Goal: Check status: Check status

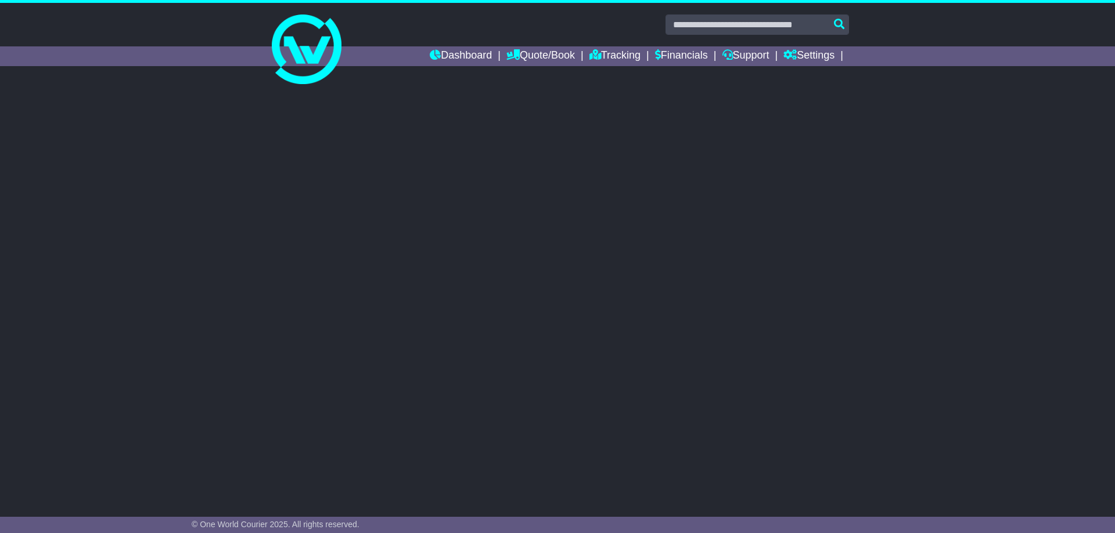
select select "**"
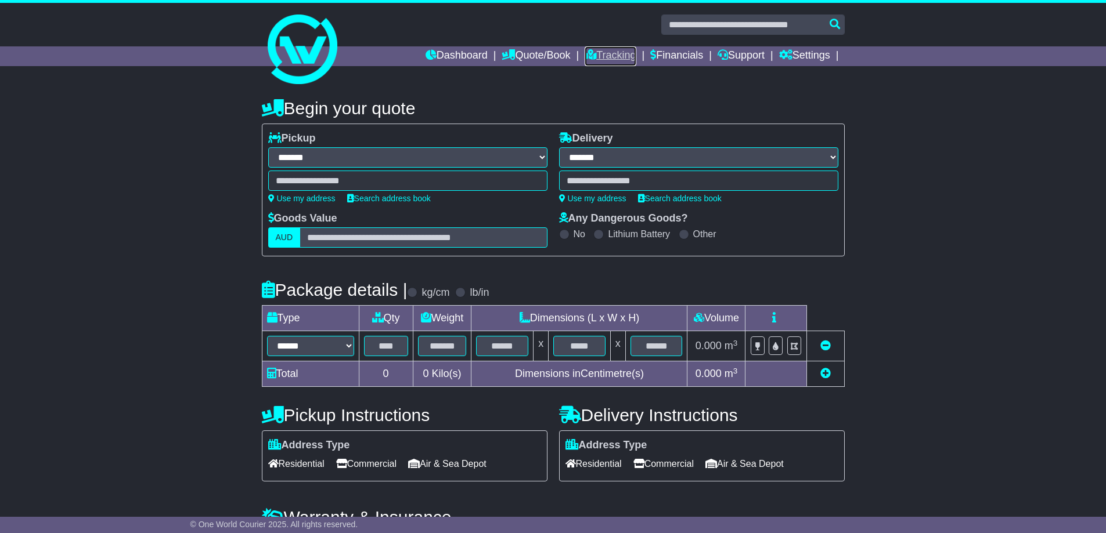
click at [597, 63] on link "Tracking" at bounding box center [610, 56] width 51 height 20
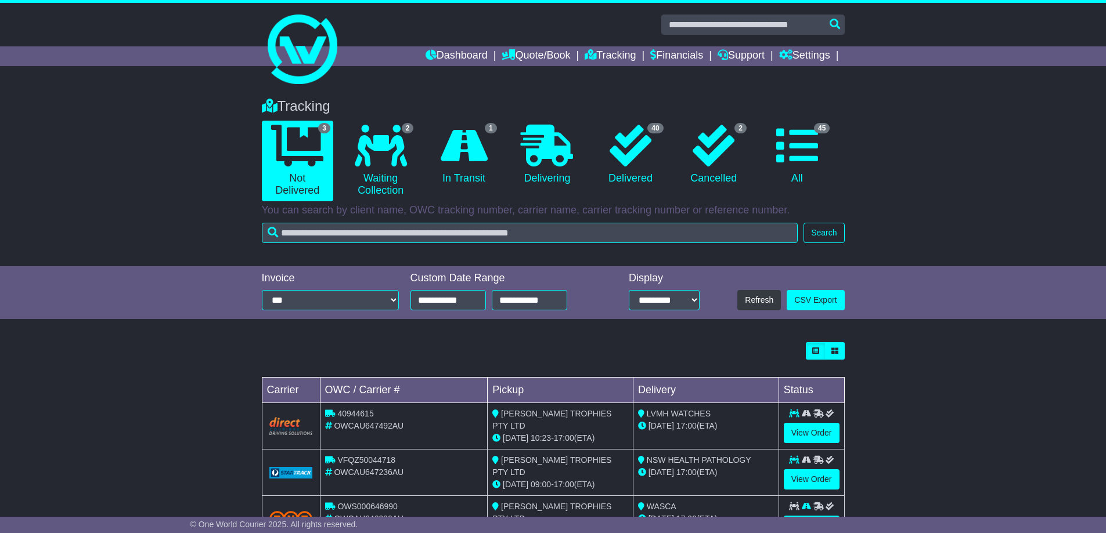
scroll to position [47, 0]
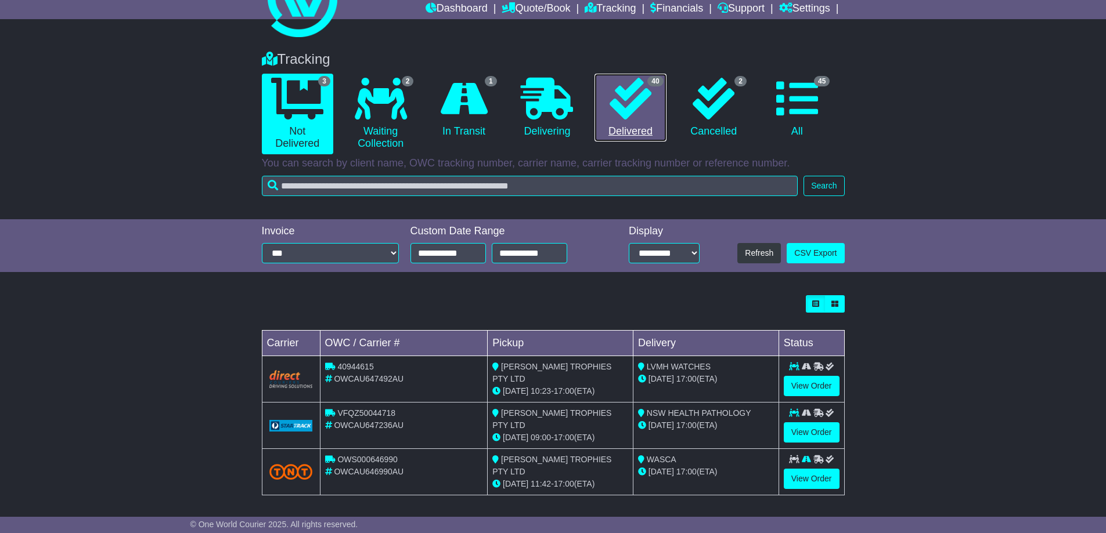
click at [631, 106] on icon at bounding box center [631, 99] width 42 height 42
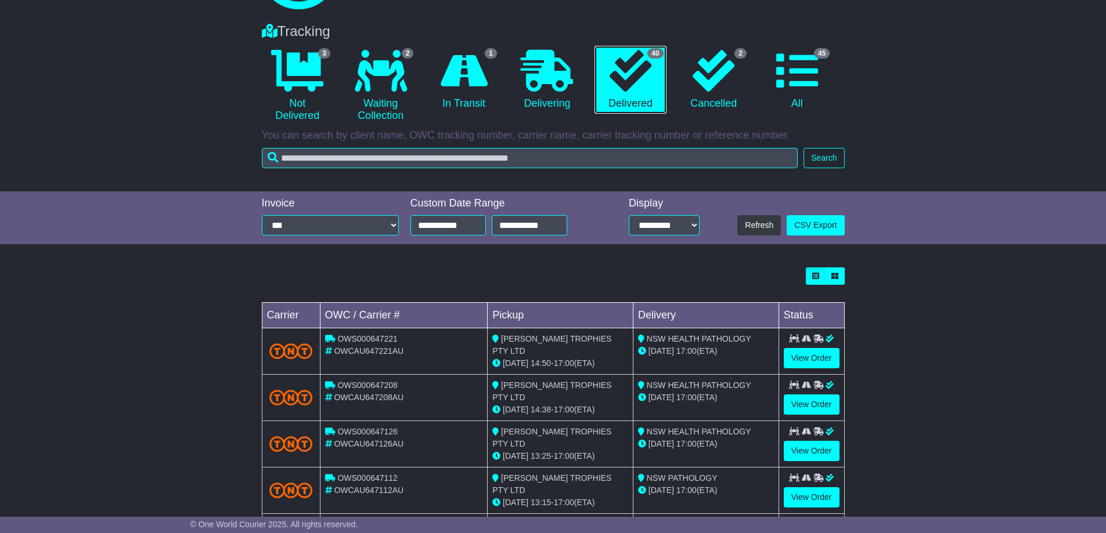
scroll to position [0, 0]
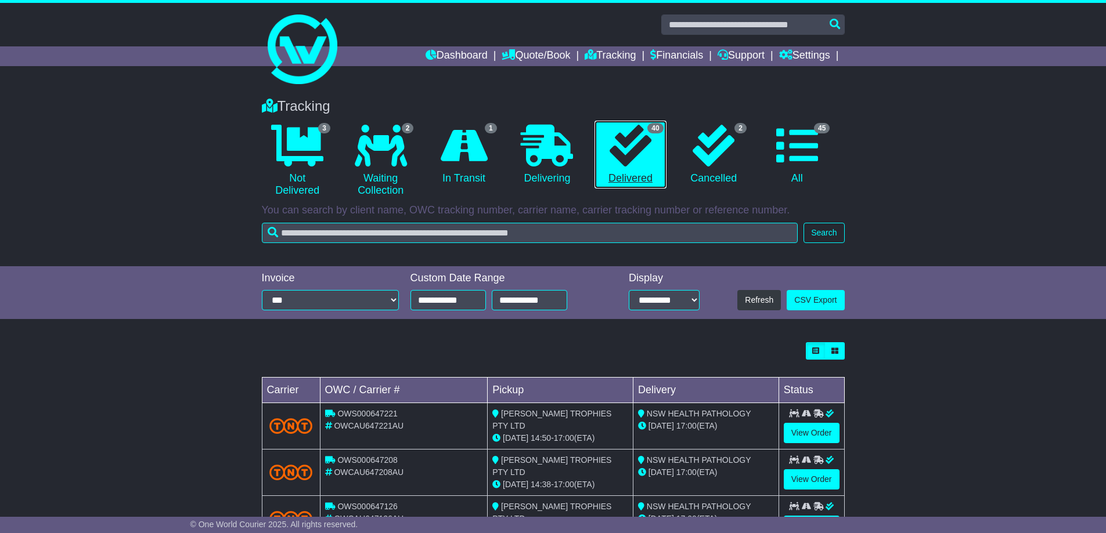
click at [634, 143] on icon at bounding box center [631, 146] width 42 height 42
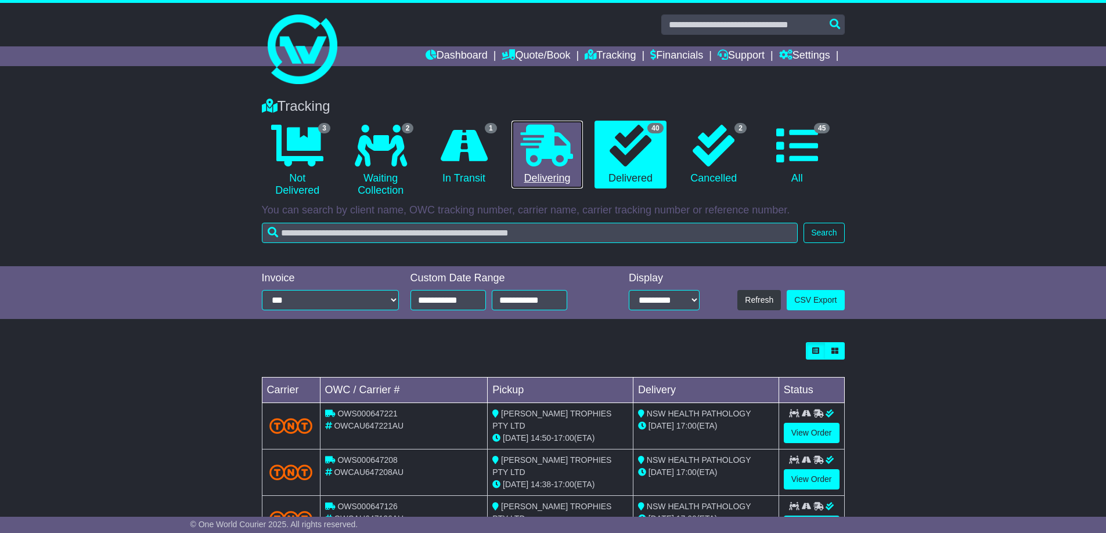
click at [549, 143] on icon at bounding box center [547, 146] width 52 height 42
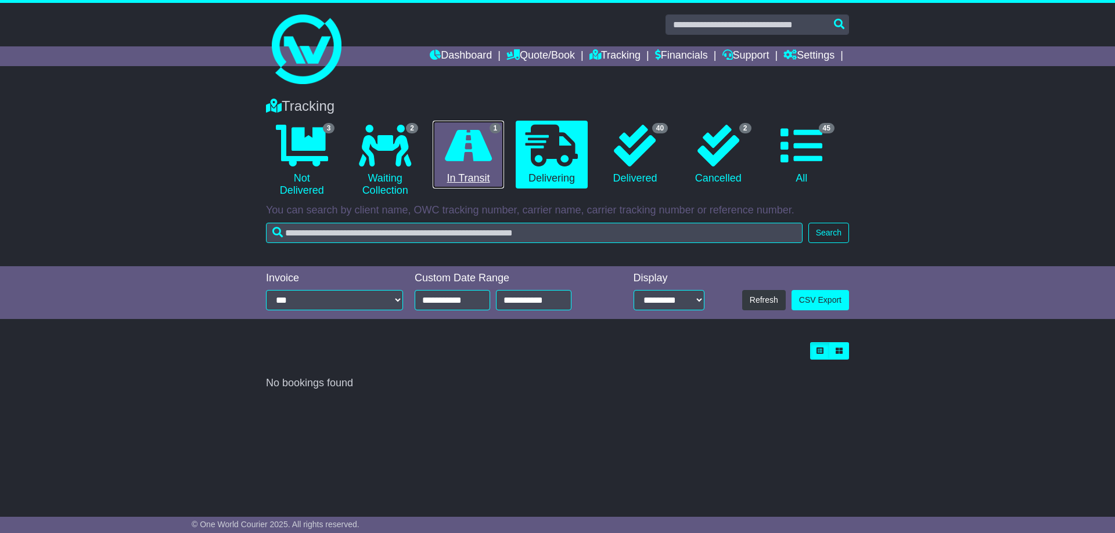
click at [500, 138] on link "1 In Transit" at bounding box center [467, 155] width 71 height 68
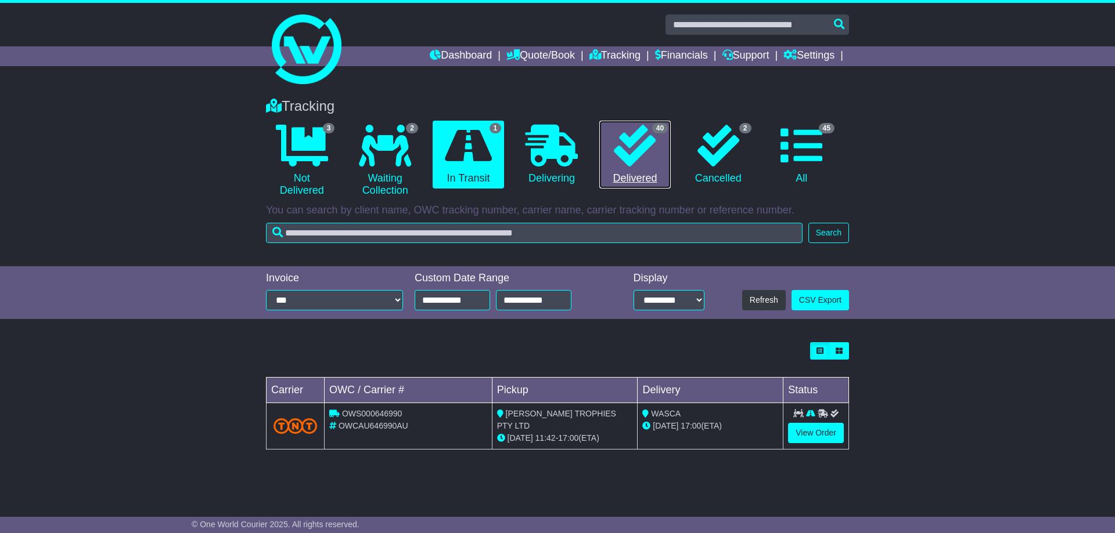
click at [663, 142] on link "40 Delivered" at bounding box center [634, 155] width 71 height 68
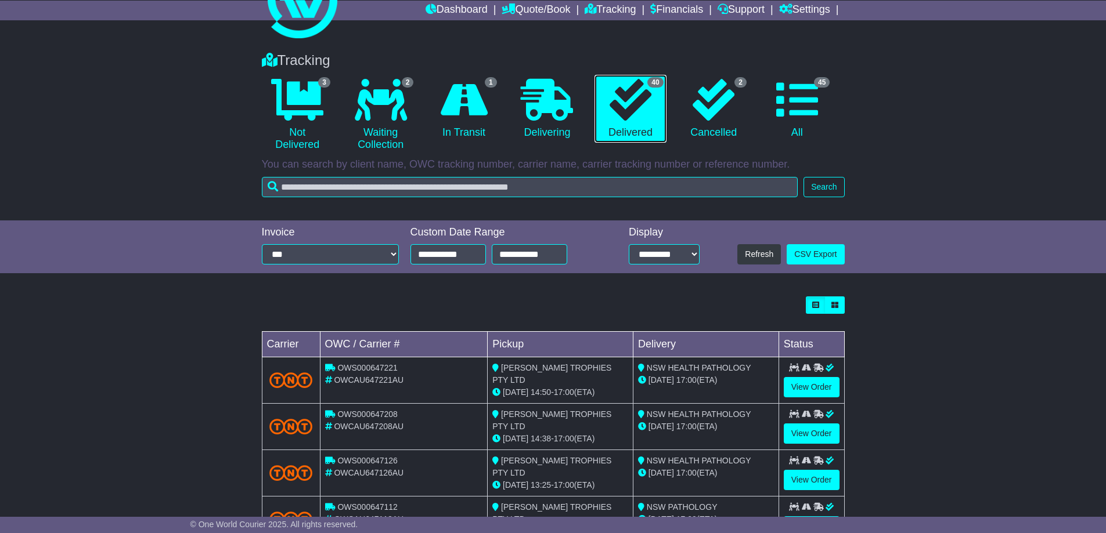
scroll to position [325, 0]
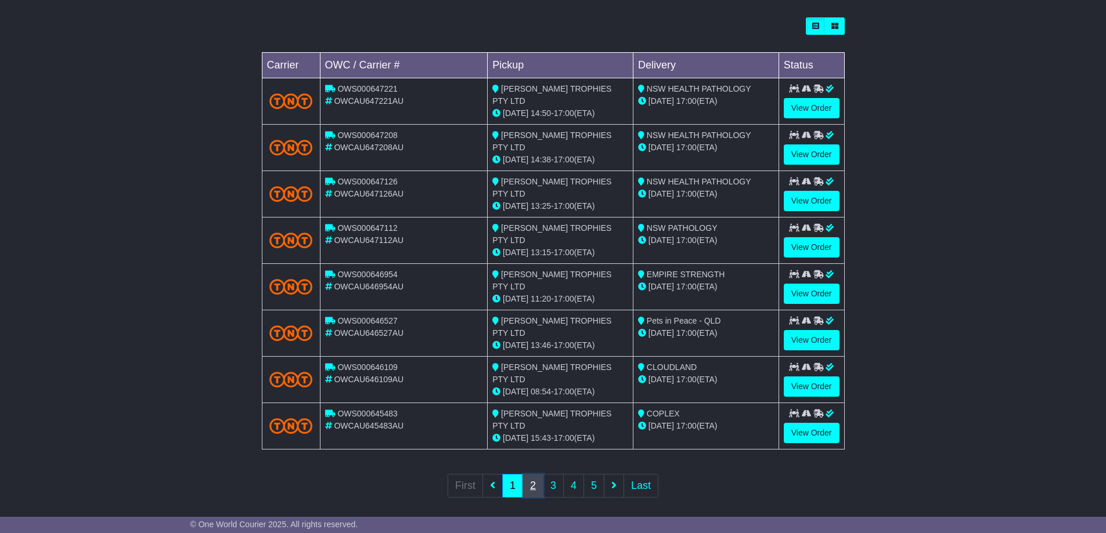
click at [531, 478] on link "2" at bounding box center [532, 486] width 21 height 24
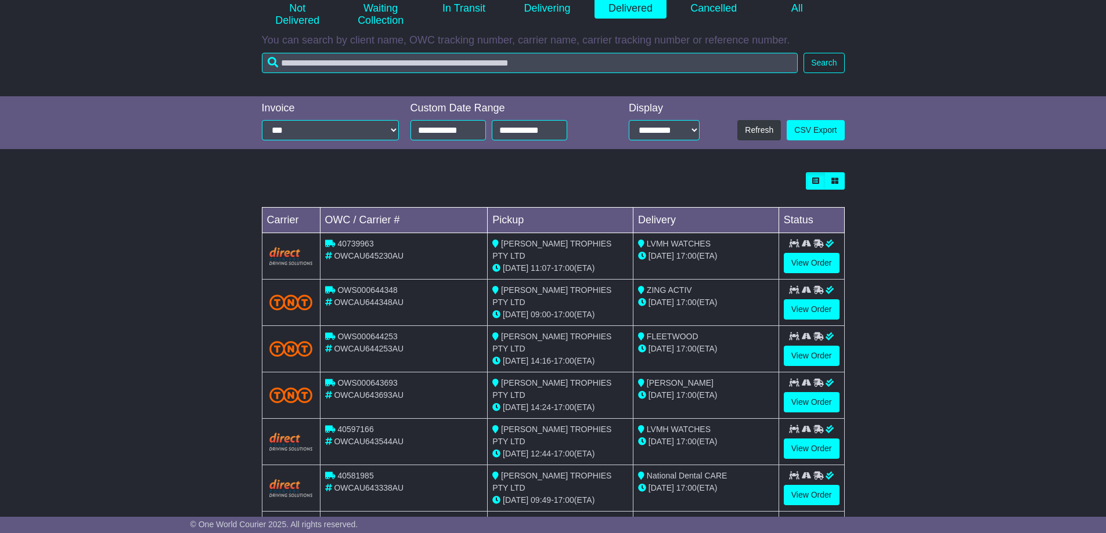
scroll to position [173, 0]
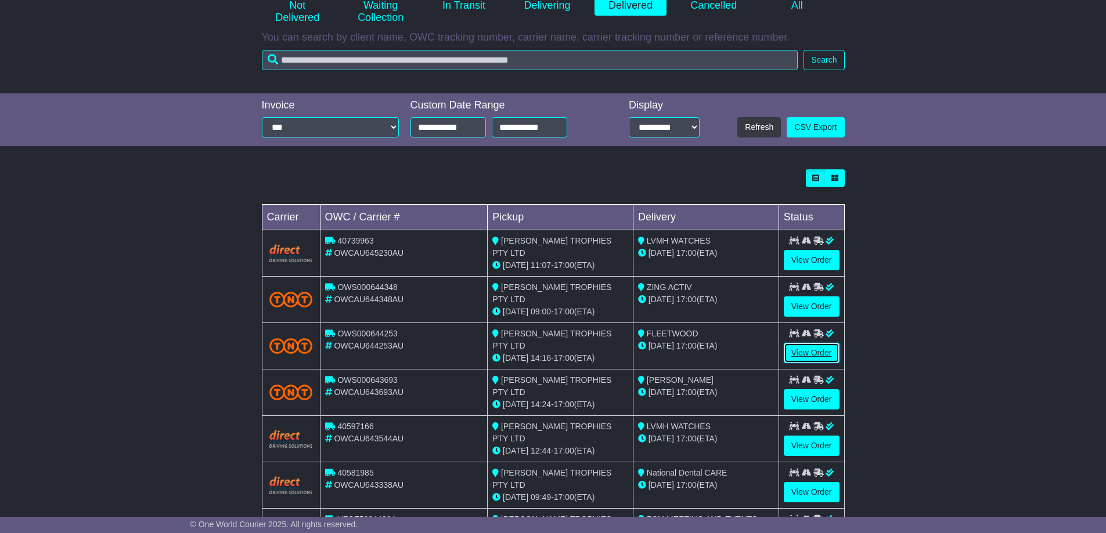
click at [809, 351] on link "View Order" at bounding box center [812, 353] width 56 height 20
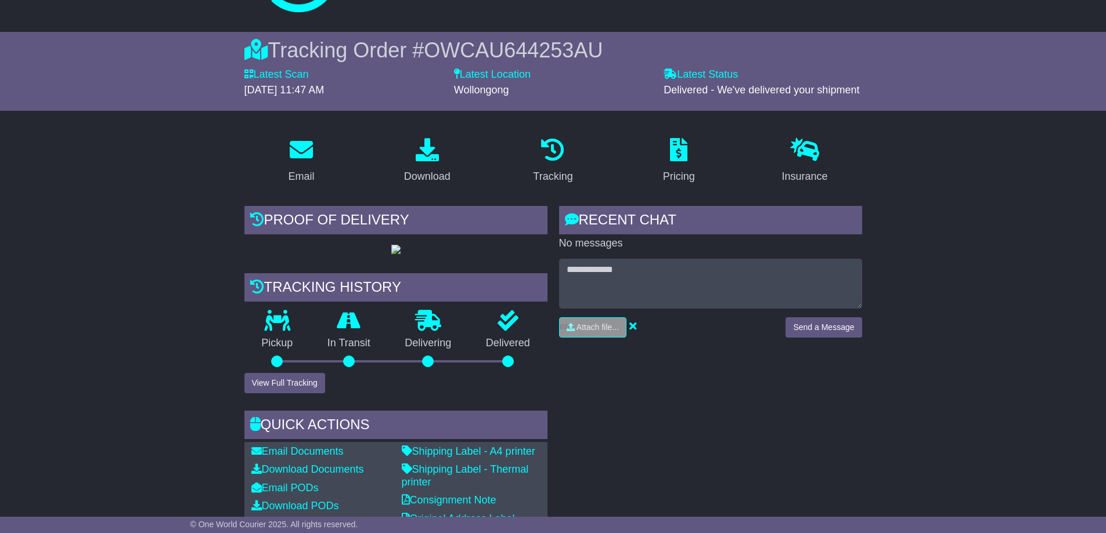
scroll to position [70, 0]
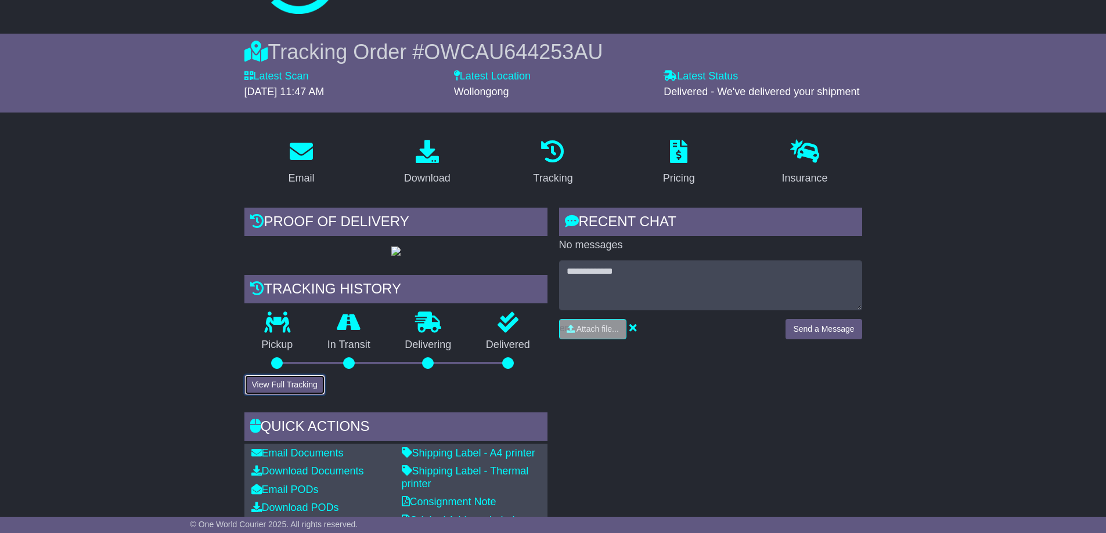
click at [294, 395] on button "View Full Tracking" at bounding box center [284, 385] width 81 height 20
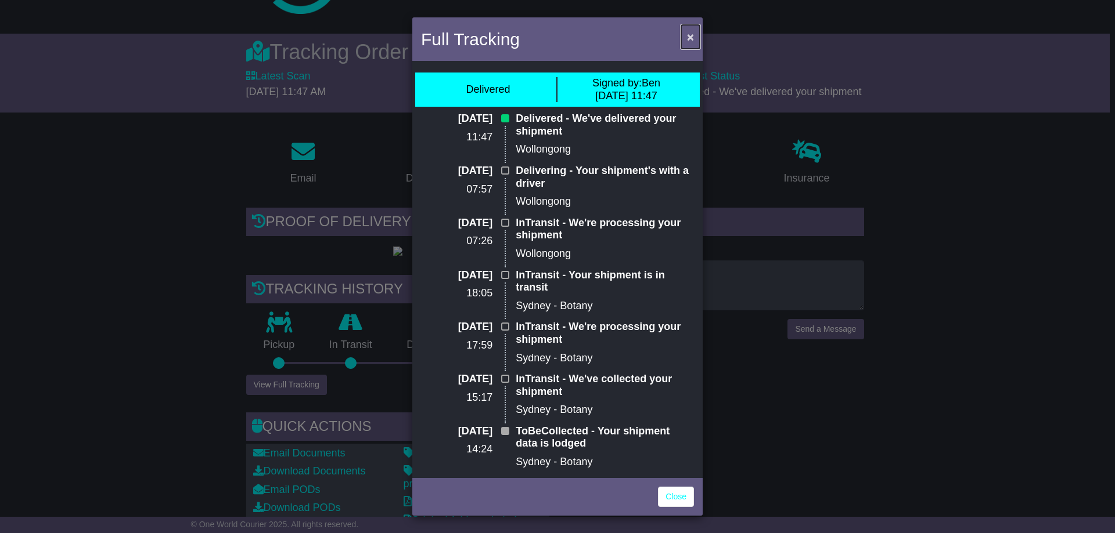
click at [690, 36] on span "×" at bounding box center [690, 36] width 7 height 13
